Goal: Ask a question

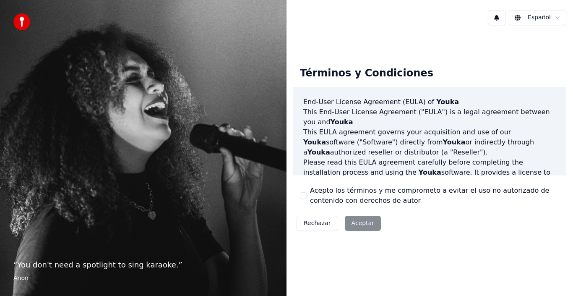
click at [361, 223] on div "Rechazar Aceptar" at bounding box center [338, 223] width 91 height 22
click at [358, 222] on div "Rechazar Aceptar" at bounding box center [338, 223] width 91 height 22
click at [432, 214] on div "Términos y Condiciones End-User License Agreement (EULA) of Youka This End-User…" at bounding box center [429, 147] width 273 height 174
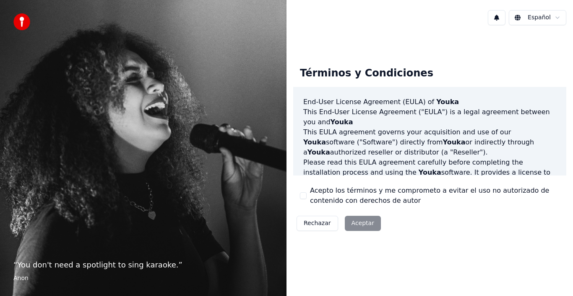
click at [554, 17] on html "“ You don't need a spotlight to sing karaoke. ” Anon Español Términos y Condici…" at bounding box center [286, 148] width 573 height 296
click at [364, 39] on html "“ You don't need a spotlight to sing karaoke. ” Anon Español Términos y Condici…" at bounding box center [286, 148] width 573 height 296
click at [362, 225] on div "Rechazar Aceptar" at bounding box center [338, 223] width 91 height 22
click at [416, 261] on div "Términos y Condiciones End-User License Agreement (EULA) of Youka This End-User…" at bounding box center [430, 147] width 287 height 230
click at [420, 255] on div "Términos y Condiciones End-User License Agreement (EULA) of Youka This End-User…" at bounding box center [430, 147] width 287 height 230
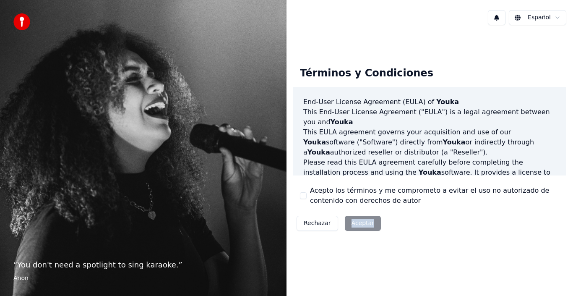
click at [421, 255] on div "Términos y Condiciones End-User License Agreement (EULA) of Youka This End-User…" at bounding box center [430, 147] width 287 height 230
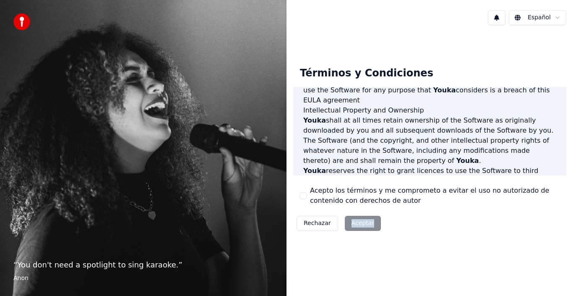
scroll to position [576, 0]
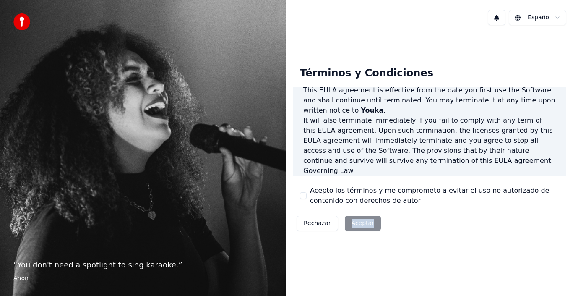
click at [360, 223] on div "Rechazar Aceptar" at bounding box center [338, 223] width 91 height 22
click at [327, 168] on div "End-User License Agreement (EULA) of Youka This End-User License Agreement ("EU…" at bounding box center [429, 131] width 273 height 89
click at [329, 176] on p "This EULA agreement, and any dispute arising out of or in connection with this …" at bounding box center [429, 191] width 253 height 30
drag, startPoint x: 330, startPoint y: 162, endPoint x: 378, endPoint y: 118, distance: 65.0
click at [336, 176] on p "This EULA agreement, and any dispute arising out of or in connection with this …" at bounding box center [429, 191] width 253 height 30
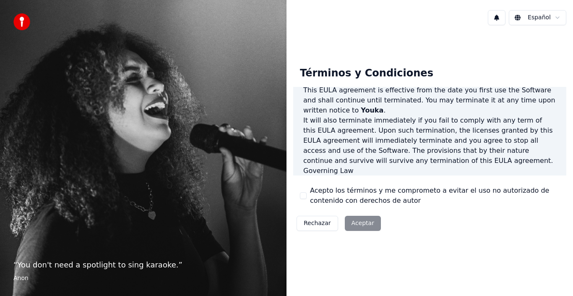
click at [358, 224] on div "Rechazar Aceptar" at bounding box center [338, 223] width 91 height 22
click at [347, 193] on label "Acepto los términos y me comprometo a evitar el uso no autorizado de contenido …" at bounding box center [435, 195] width 250 height 20
click at [307, 193] on button "Acepto los términos y me comprometo a evitar el uso no autorizado de contenido …" at bounding box center [303, 195] width 7 height 7
click at [302, 192] on button "Acepto los términos y me comprometo a evitar el uso no autorizado de contenido …" at bounding box center [303, 195] width 7 height 7
click at [303, 194] on button "Acepto los términos y me comprometo a evitar el uso no autorizado de contenido …" at bounding box center [303, 195] width 7 height 7
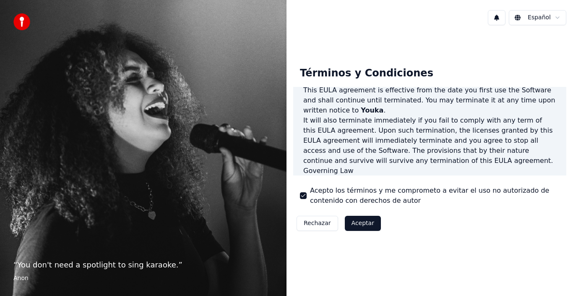
click at [358, 222] on button "Aceptar" at bounding box center [363, 223] width 36 height 15
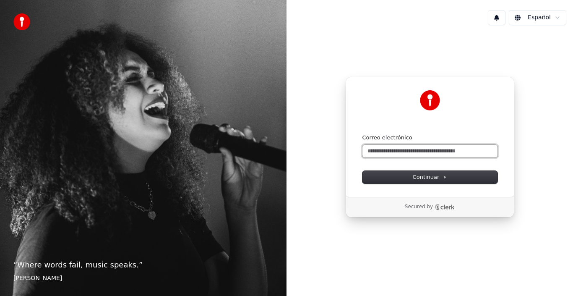
click at [432, 147] on input "Correo electrónico" at bounding box center [429, 151] width 135 height 13
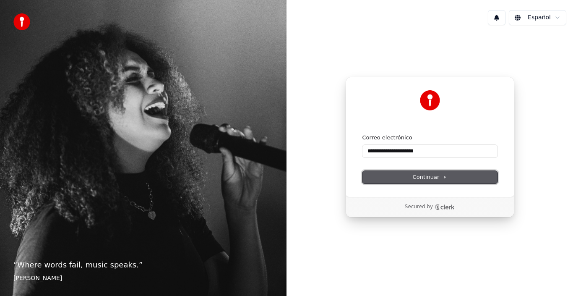
click at [424, 173] on span "Continuar" at bounding box center [430, 177] width 34 height 8
type input "**********"
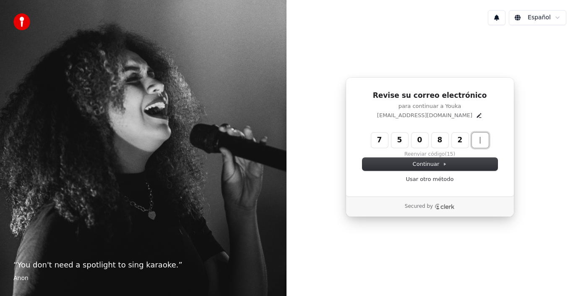
type input "******"
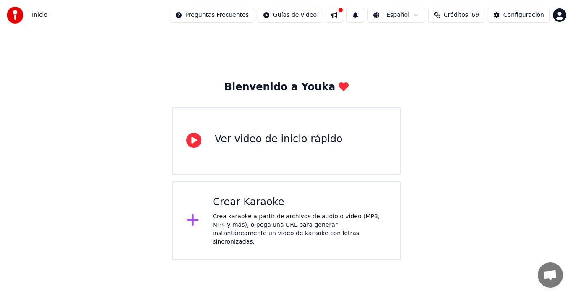
click at [343, 12] on button at bounding box center [335, 15] width 18 height 15
click at [154, 52] on div "Bienvenido a Youka Ver video de inicio rápido Crear Karaoke Crea karaoke a part…" at bounding box center [286, 145] width 573 height 230
click at [519, 14] on div "Configuración" at bounding box center [523, 15] width 41 height 8
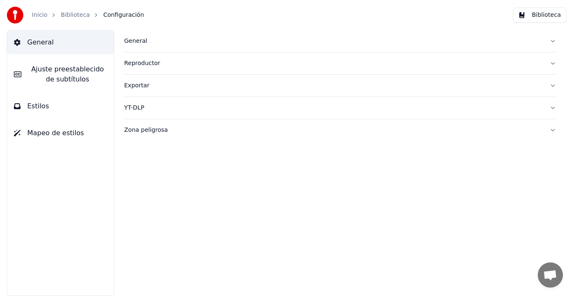
click at [40, 17] on link "Inicio" at bounding box center [40, 15] width 16 height 8
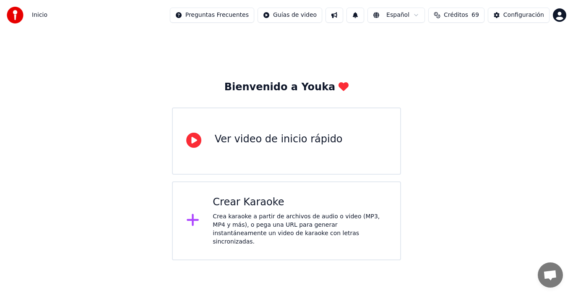
click at [296, 14] on html "Inicio Preguntas Frecuentes Guías de video Español Créditos 69 Configuración Bi…" at bounding box center [286, 130] width 573 height 260
click at [220, 16] on html "Inicio Preguntas Frecuentes Guías de video Español Créditos 69 Configuración Bi…" at bounding box center [286, 130] width 573 height 260
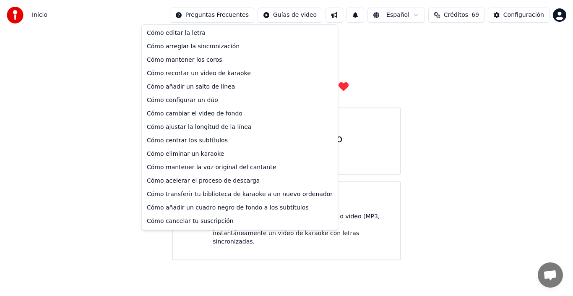
click at [220, 16] on html "Inicio Preguntas Frecuentes Guías de video Español Créditos 69 Configuración Bi…" at bounding box center [286, 130] width 573 height 260
click at [221, 16] on html "Inicio Preguntas Frecuentes Guías de video Español Créditos 69 Configuración Bi…" at bounding box center [286, 130] width 573 height 260
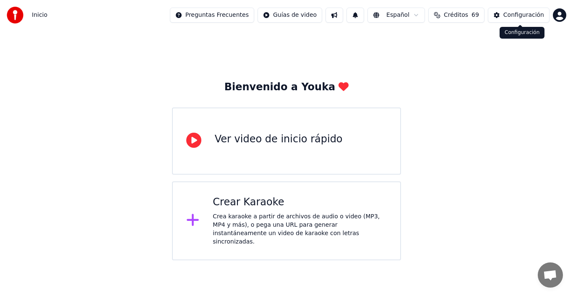
click at [529, 15] on div "Configuración" at bounding box center [523, 15] width 41 height 8
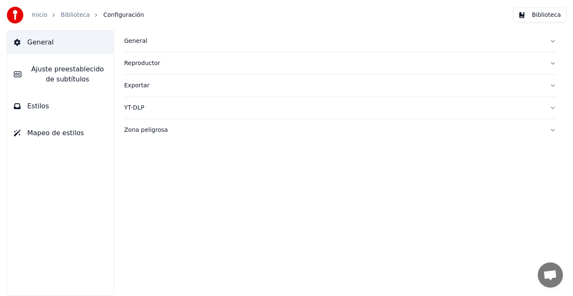
click at [54, 185] on div "General Ajuste preestablecido de subtítulos Estilos Mapeo de estilos" at bounding box center [60, 163] width 107 height 266
click at [30, 15] on div "Inicio Biblioteca Configuración" at bounding box center [75, 15] width 137 height 17
click at [35, 14] on link "Inicio" at bounding box center [40, 15] width 16 height 8
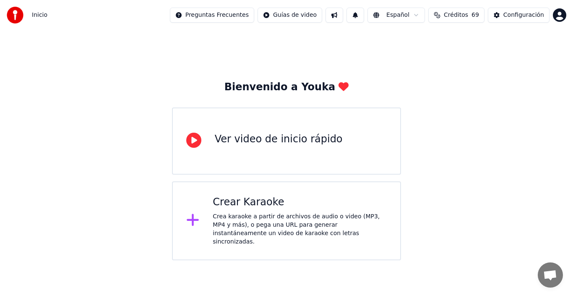
click at [80, 180] on div "Bienvenido a Youka Ver video de inicio rápido Crear Karaoke Crea karaoke a part…" at bounding box center [286, 145] width 573 height 230
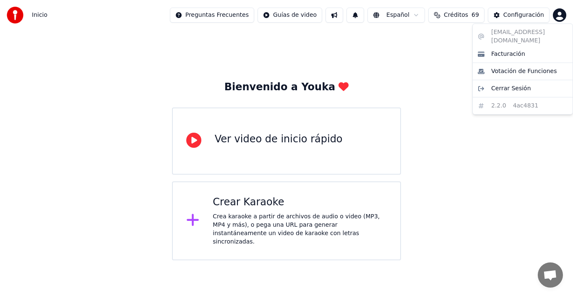
click at [560, 13] on html "Inicio Preguntas Frecuentes Guías de video Español Créditos 69 Configuración Bi…" at bounding box center [286, 130] width 573 height 260
click at [426, 63] on html "Inicio Preguntas Frecuentes Guías de video Español Créditos 69 Configuración Bi…" at bounding box center [286, 130] width 573 height 260
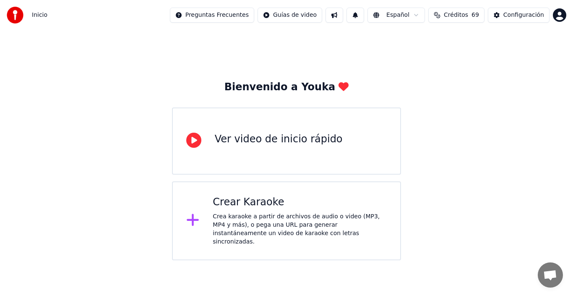
click at [18, 14] on img at bounding box center [15, 15] width 17 height 17
click at [548, 272] on span "Chat abierto" at bounding box center [550, 276] width 14 height 12
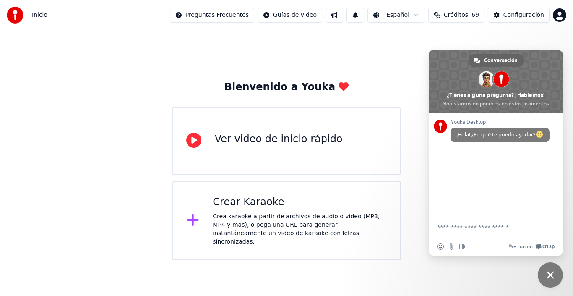
click at [508, 131] on span "¡Hola! ¿En qué te puedo ayudar?" at bounding box center [499, 134] width 87 height 7
click at [501, 163] on div "Youka Desktop ¡Hola! ¿En qué te puedo ayudar?" at bounding box center [496, 164] width 134 height 103
click at [472, 226] on textarea "Escribe aquí tu mensaje..." at bounding box center [486, 227] width 99 height 8
type textarea "**********"
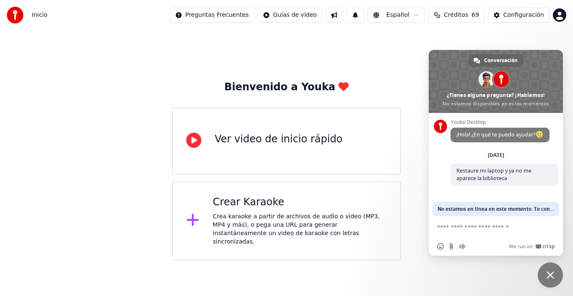
scroll to position [1, 0]
click at [524, 210] on span "No estamos en línea en este momento. Te contactaremos por correo electrónico." at bounding box center [496, 209] width 117 height 14
click at [534, 207] on span "No estamos en línea en este momento. Te contactaremos por correo electrónico." at bounding box center [496, 209] width 117 height 14
click at [469, 229] on textarea "Escribe aquí tu mensaje..." at bounding box center [486, 227] width 99 height 8
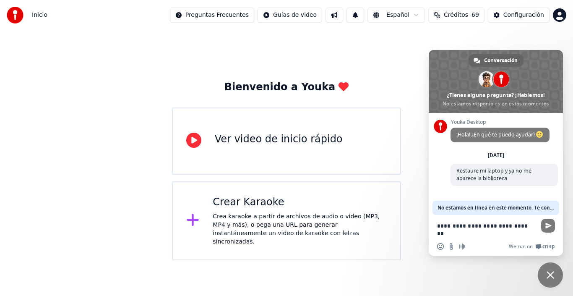
scroll to position [3, 0]
type textarea "**********"
click at [549, 222] on span "Enviar" at bounding box center [548, 225] width 6 height 6
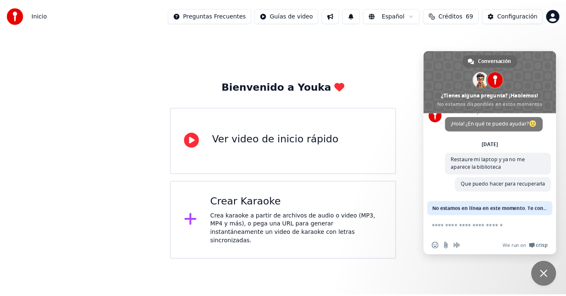
scroll to position [18, 0]
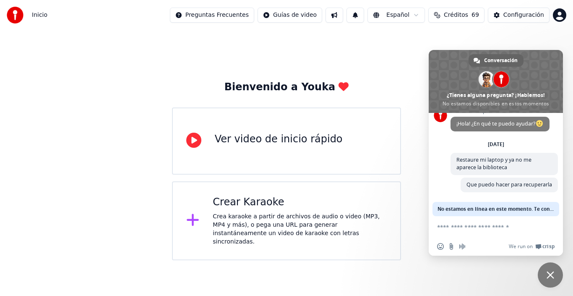
click at [386, 61] on div "Bienvenido a Youka Ver video de inicio rápido Crear Karaoke Crea karaoke a part…" at bounding box center [286, 145] width 573 height 230
click at [561, 39] on div "Bienvenido a Youka Ver video de inicio rápido Crear Karaoke Crea karaoke a part…" at bounding box center [286, 145] width 573 height 230
click at [263, 138] on div "Ver video de inicio rápido" at bounding box center [279, 139] width 128 height 13
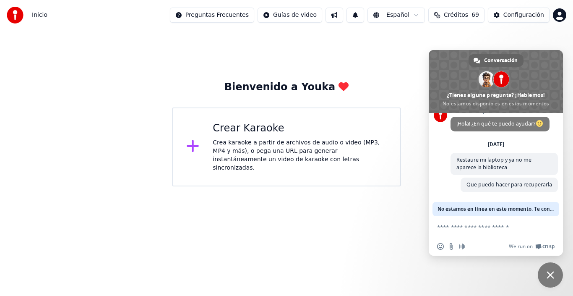
click at [321, 186] on html "Inicio Preguntas Frecuentes Guías de video Español Créditos 69 Configuración Bi…" at bounding box center [286, 93] width 573 height 186
click at [552, 270] on span "Cerrar el chat" at bounding box center [550, 274] width 25 height 25
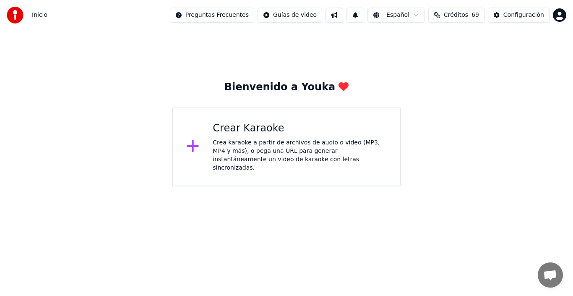
click at [343, 12] on button at bounding box center [335, 15] width 18 height 15
click at [520, 15] on div "Configuración" at bounding box center [523, 15] width 41 height 8
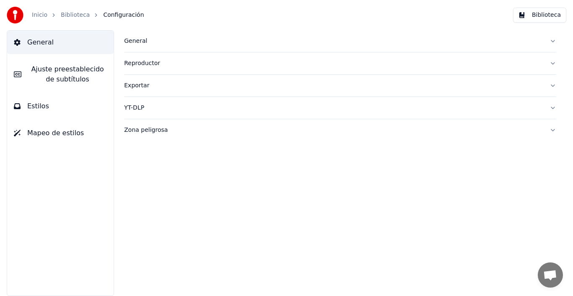
click at [136, 86] on div "Exportar" at bounding box center [333, 85] width 419 height 8
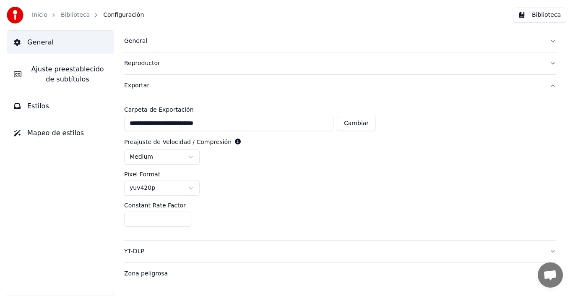
click at [40, 104] on span "Estilos" at bounding box center [38, 106] width 22 height 10
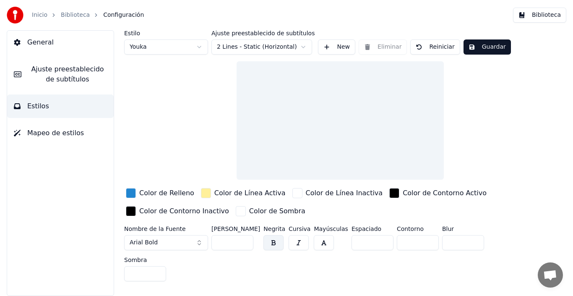
click at [48, 78] on span "Ajuste preestablecido de subtítulos" at bounding box center [67, 74] width 79 height 20
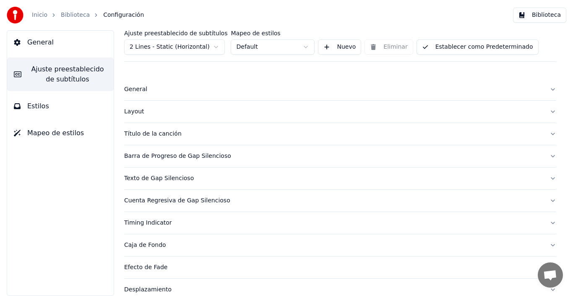
click at [47, 133] on span "Mapeo de estilos" at bounding box center [55, 133] width 57 height 10
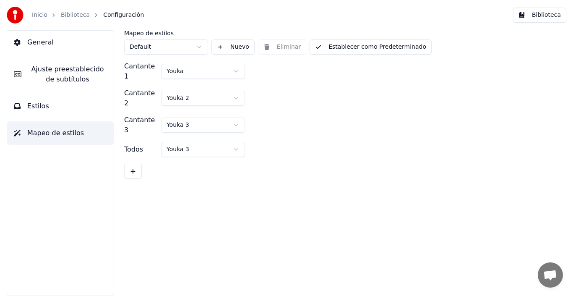
click at [36, 39] on span "General" at bounding box center [40, 42] width 26 height 10
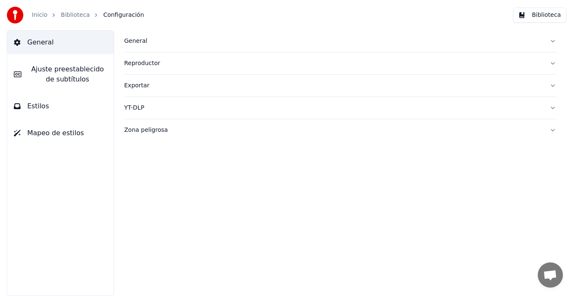
click at [74, 15] on link "Biblioteca" at bounding box center [75, 15] width 29 height 8
